Goal: Use online tool/utility: Use online tool/utility

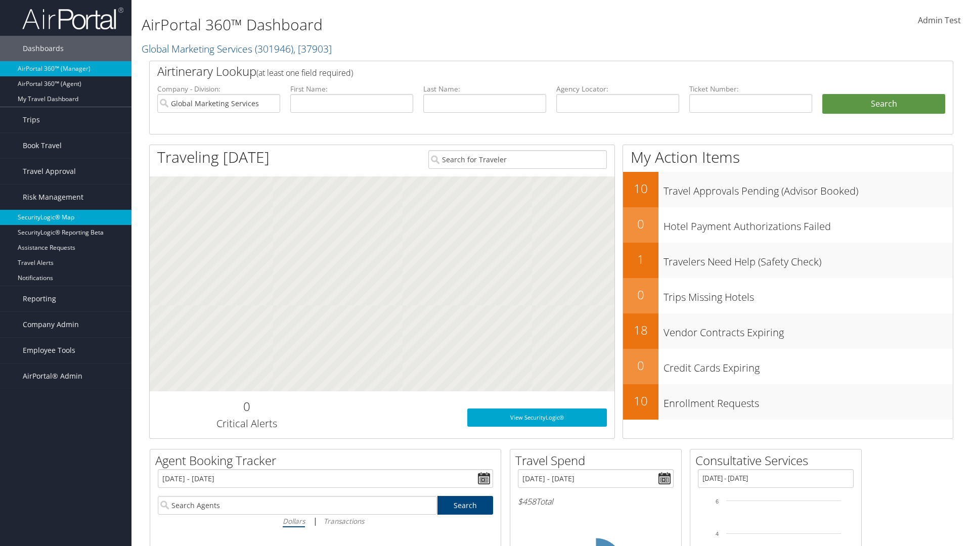
click at [66, 217] on link "SecurityLogic® Map" at bounding box center [65, 217] width 131 height 15
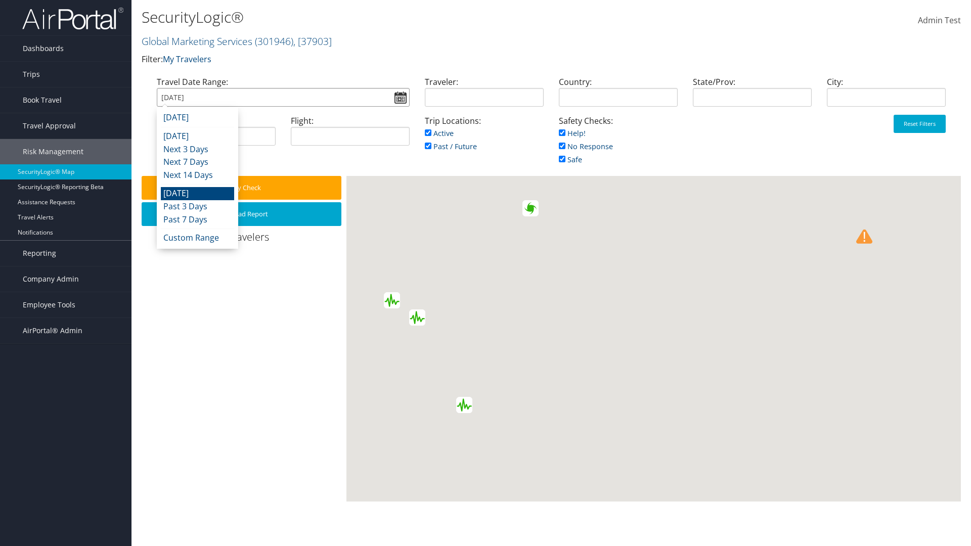
click at [283, 97] on input "[DATE]" at bounding box center [283, 97] width 253 height 19
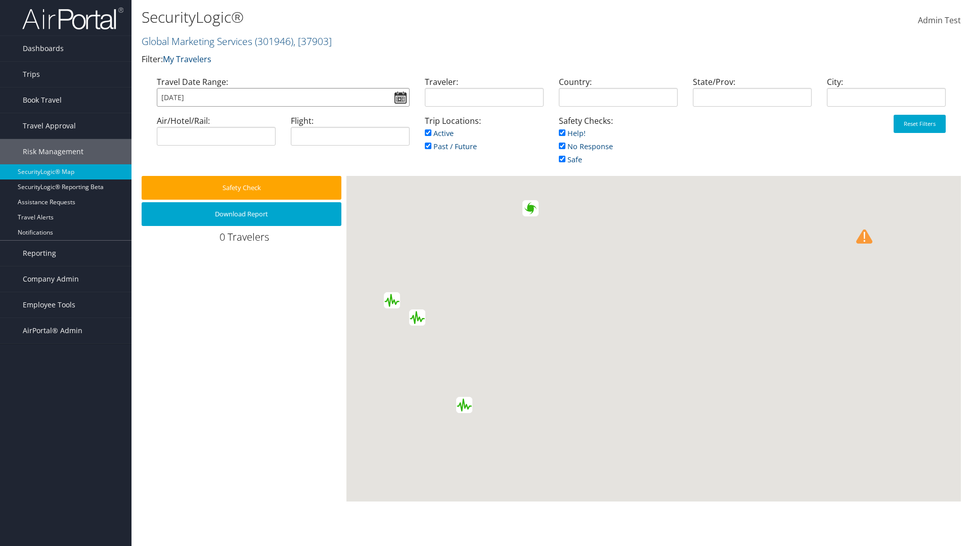
click at [283, 97] on input "[DATE]" at bounding box center [283, 97] width 253 height 19
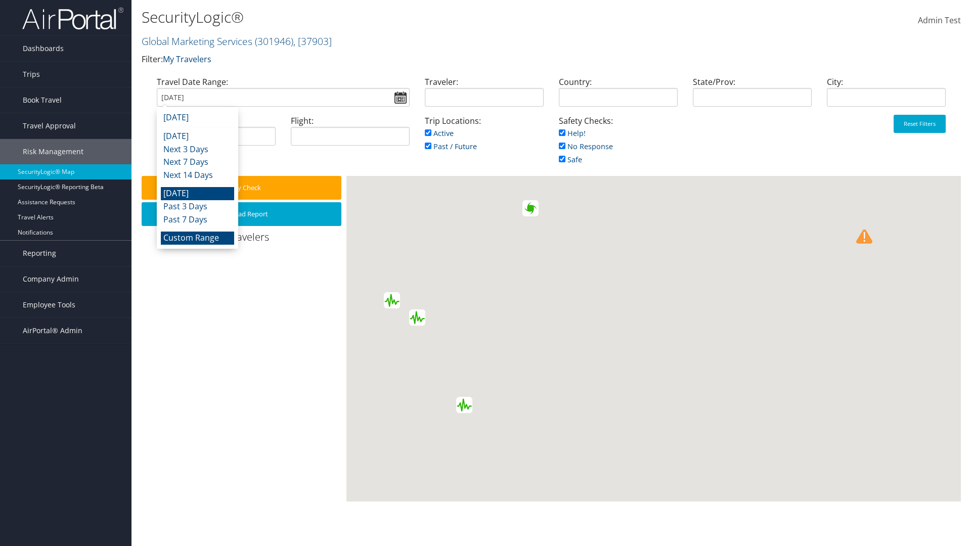
click at [197, 238] on li "Custom Range" at bounding box center [197, 238] width 73 height 13
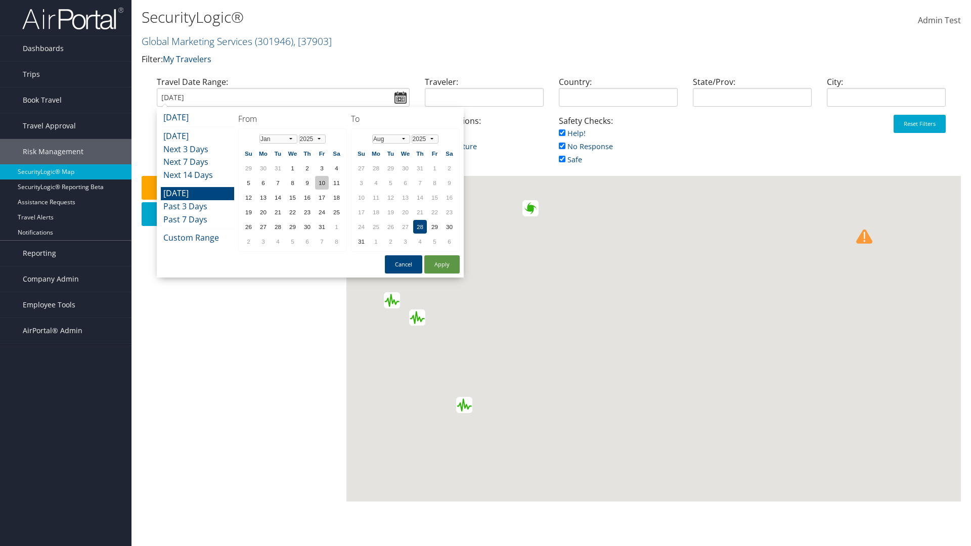
click at [322, 183] on td "10" at bounding box center [322, 183] width 14 height 14
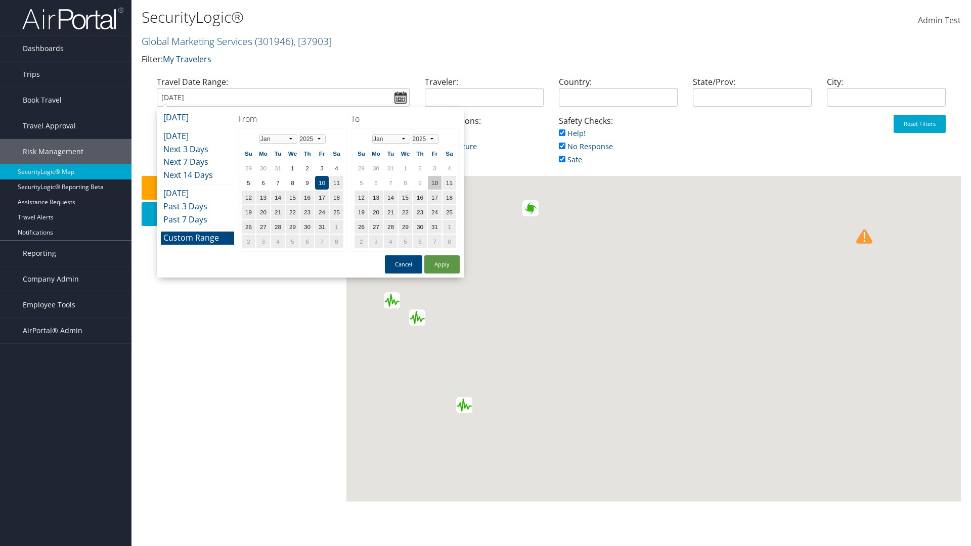
click at [434, 183] on td "10" at bounding box center [435, 183] width 14 height 14
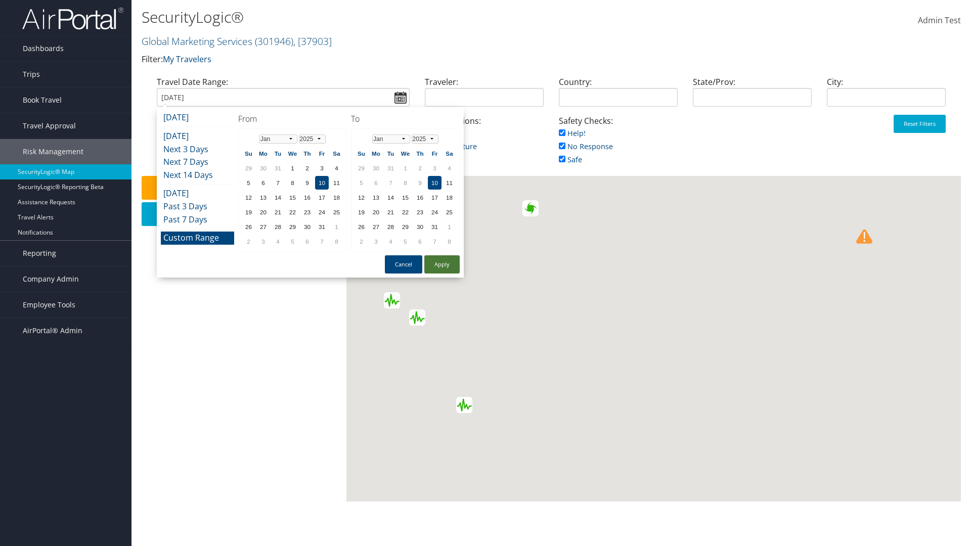
click at [442, 264] on button "Apply" at bounding box center [441, 264] width 35 height 18
type input "01/10/2025"
